Goal: Task Accomplishment & Management: Use online tool/utility

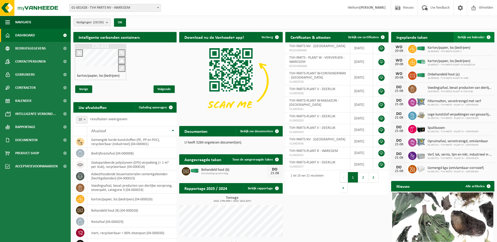
click at [488, 36] on span at bounding box center [489, 37] width 10 height 10
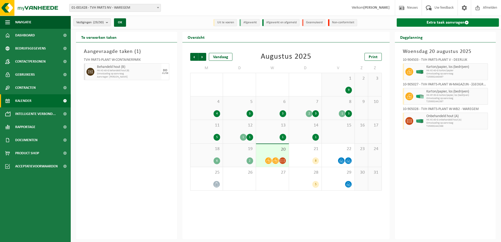
click at [467, 21] on span at bounding box center [467, 22] width 4 height 4
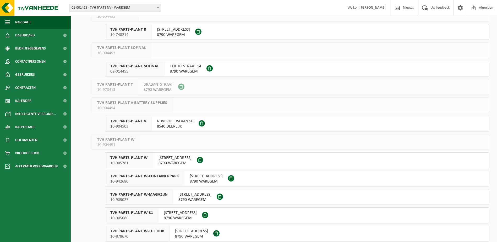
scroll to position [262, 0]
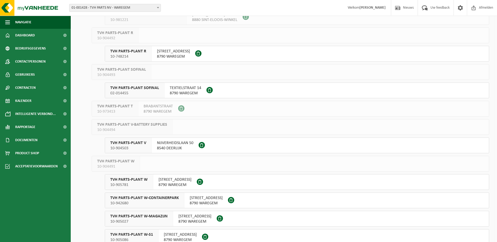
click at [128, 55] on span "10-748214" at bounding box center [128, 56] width 36 height 5
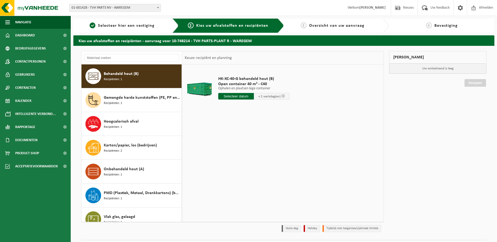
click at [118, 78] on span "Recipiënten: 1" at bounding box center [113, 79] width 18 height 5
click at [234, 95] on input "text" at bounding box center [236, 96] width 36 height 7
click at [249, 150] on div "21" at bounding box center [250, 151] width 9 height 8
type input "Van 2025-08-21"
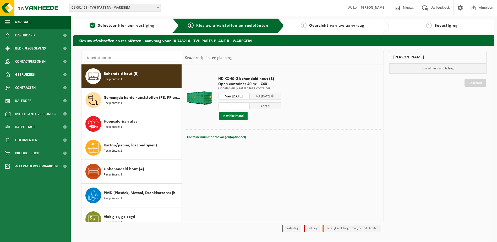
click at [238, 117] on button "In winkelmand" at bounding box center [233, 116] width 29 height 8
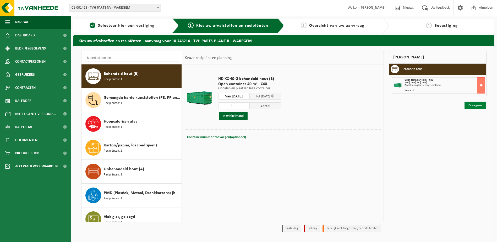
click at [475, 106] on link "Doorgaan" at bounding box center [475, 106] width 21 height 8
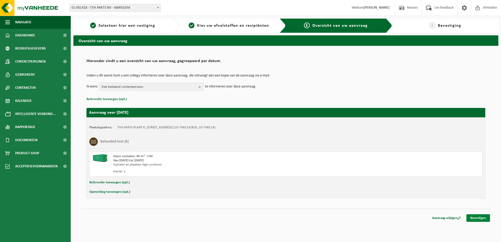
click at [477, 220] on link "Bevestigen" at bounding box center [479, 218] width 24 height 8
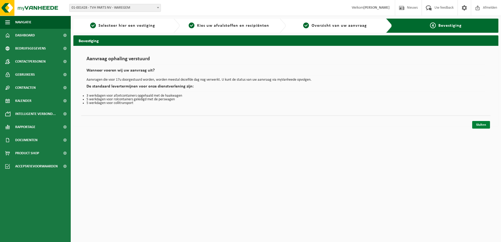
click at [481, 125] on link "Sluiten" at bounding box center [481, 125] width 18 height 8
